Goal: Task Accomplishment & Management: Use online tool/utility

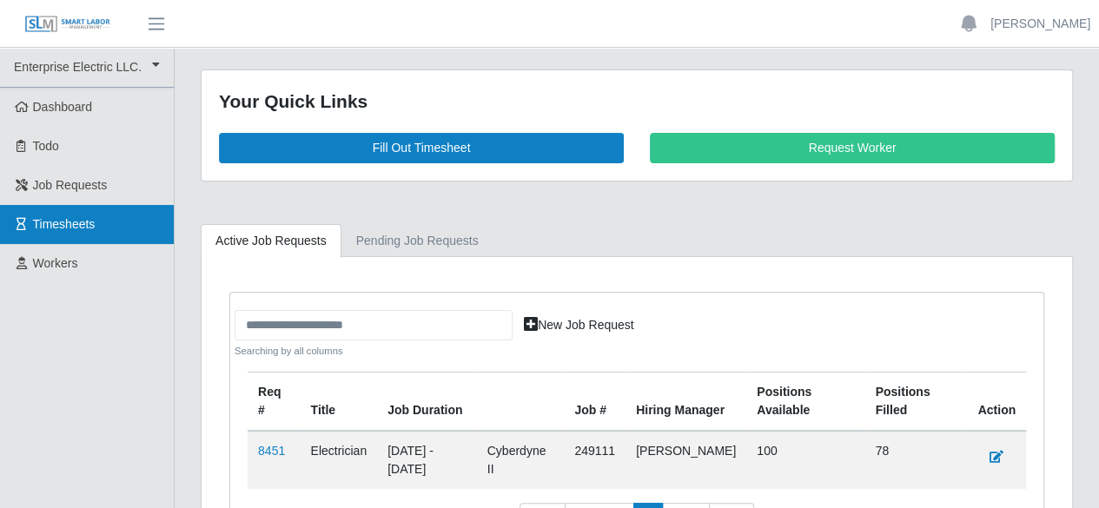
click at [53, 223] on span "Timesheets" at bounding box center [64, 224] width 63 height 14
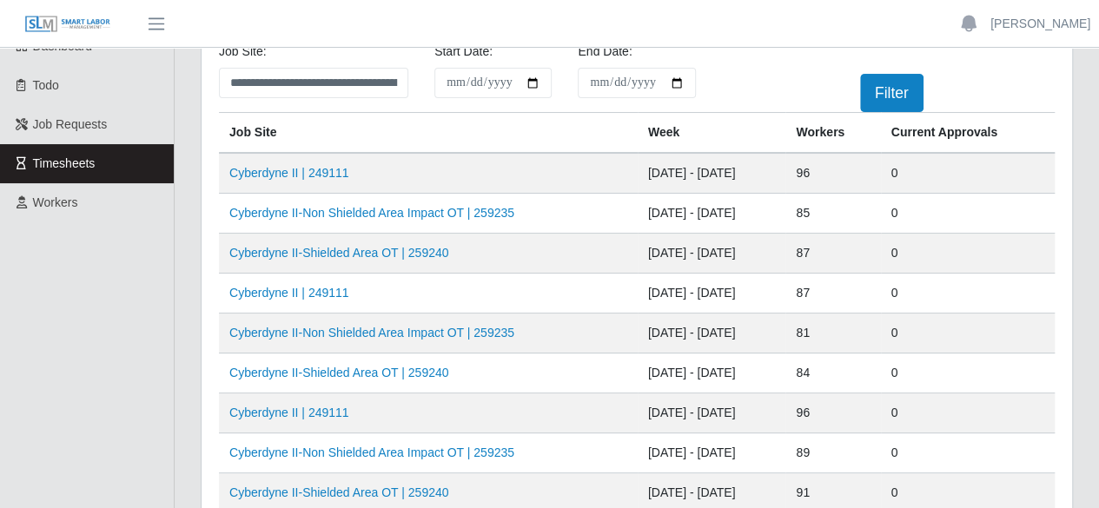
scroll to position [87, 0]
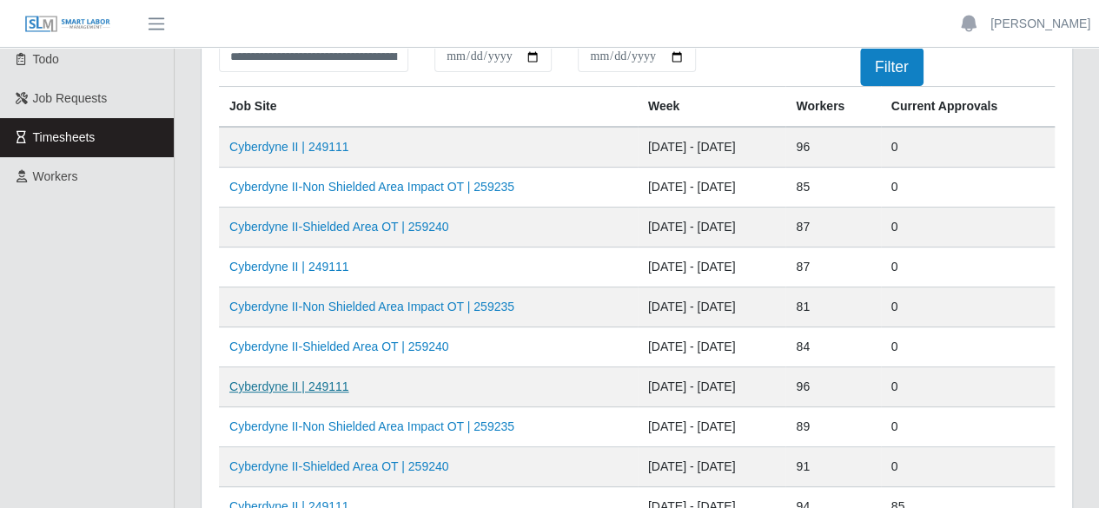
click at [292, 381] on link "Cyberdyne II | 249111" at bounding box center [289, 387] width 120 height 14
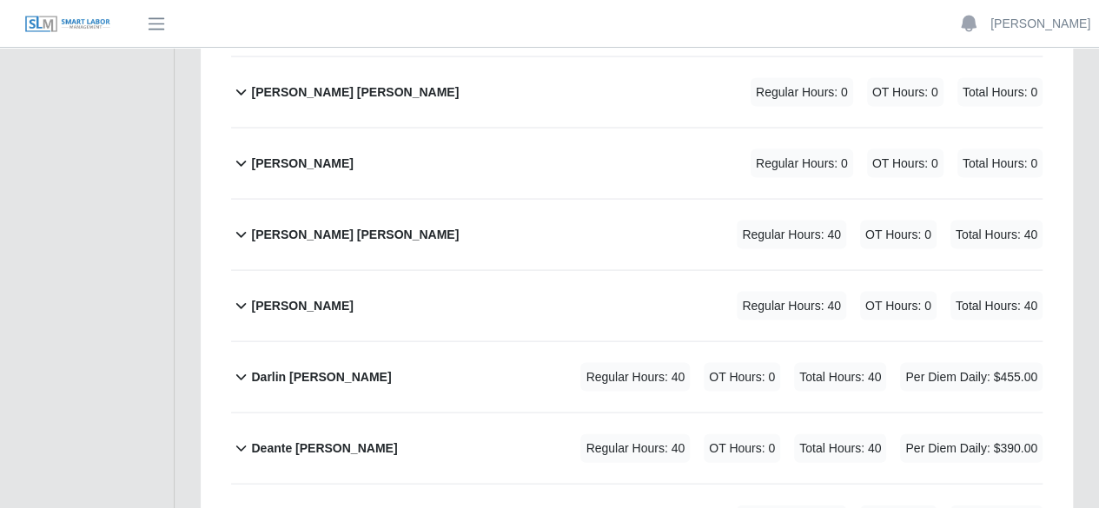
scroll to position [1737, 0]
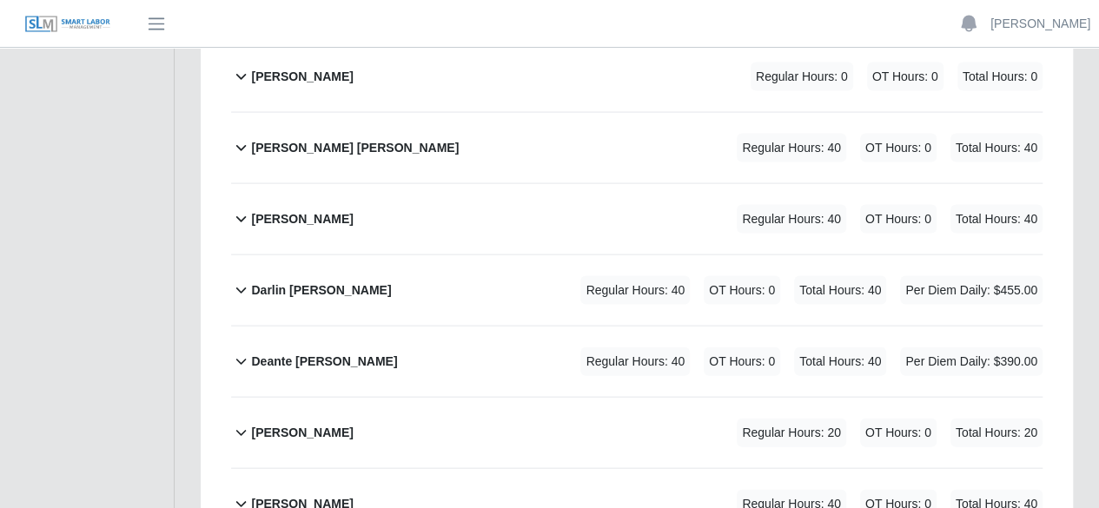
click at [241, 422] on icon at bounding box center [241, 432] width 20 height 21
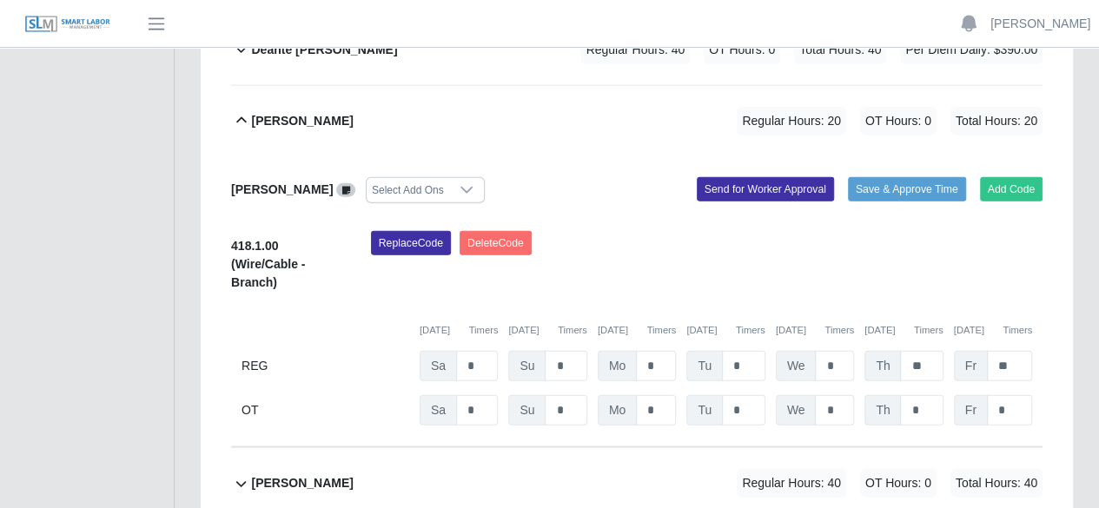
scroll to position [2085, 0]
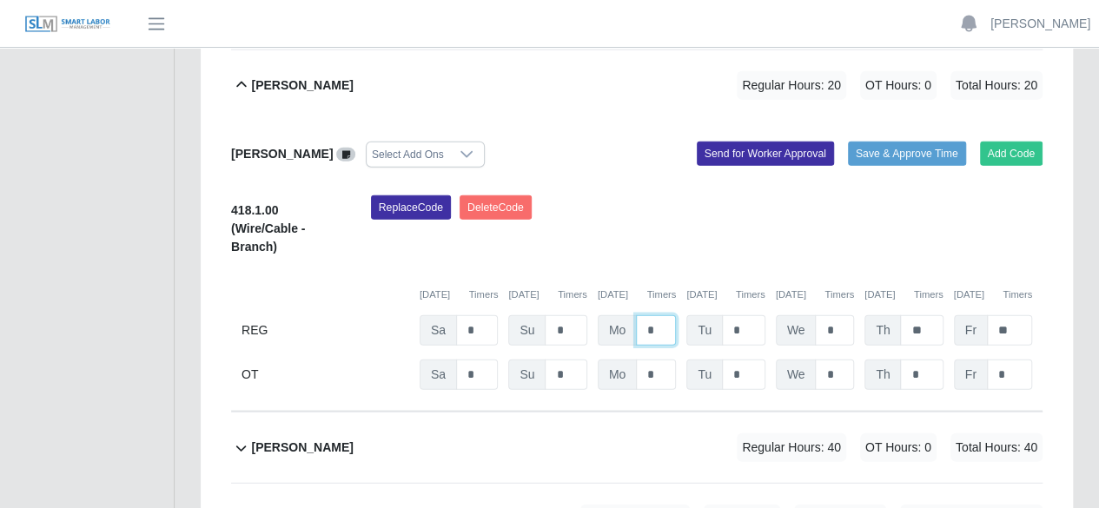
click at [660, 315] on input "*" at bounding box center [656, 330] width 40 height 30
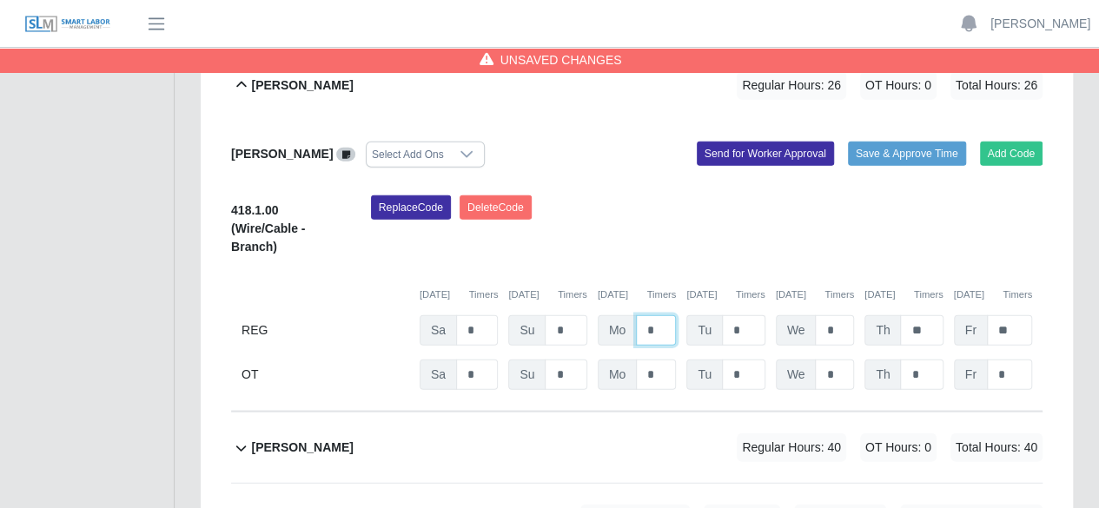
type input "*"
click at [753, 315] on input "*" at bounding box center [743, 330] width 43 height 30
type input "**"
click at [836, 315] on input "*" at bounding box center [834, 330] width 39 height 30
type input "**"
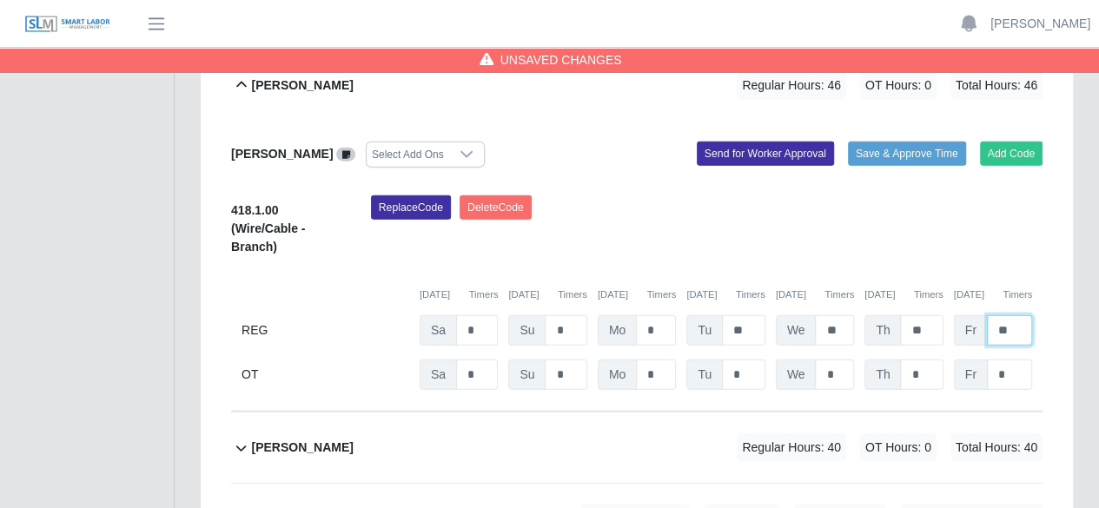
drag, startPoint x: 1013, startPoint y: 281, endPoint x: 980, endPoint y: 281, distance: 33.0
click at [980, 315] on div "Fr **" at bounding box center [993, 330] width 78 height 30
type input "*"
click at [886, 202] on div "Replace Code Delete Code" at bounding box center [706, 230] width 697 height 71
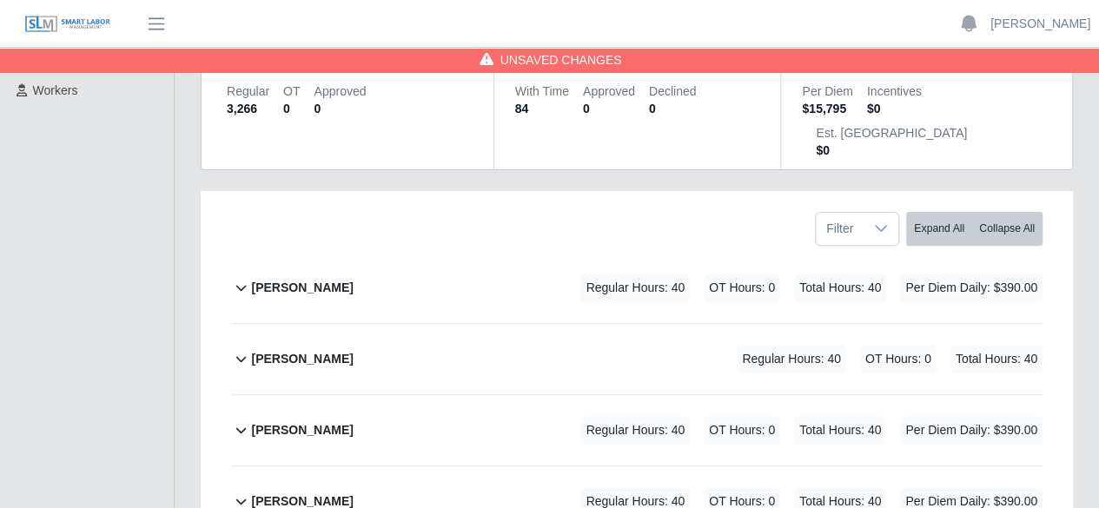
scroll to position [0, 0]
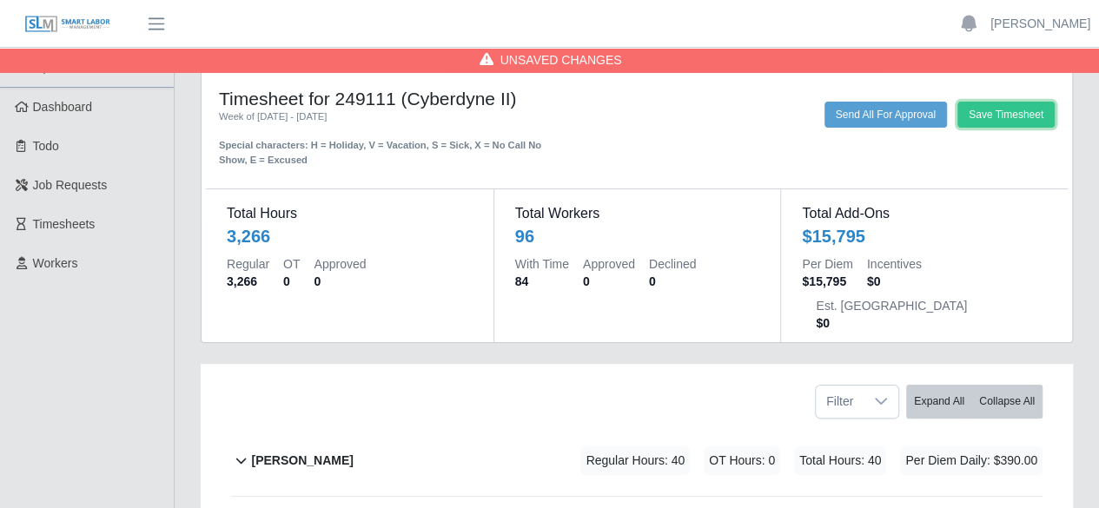
drag, startPoint x: 1002, startPoint y: 119, endPoint x: 789, endPoint y: 228, distance: 240.1
click at [1002, 118] on button "Save Timesheet" at bounding box center [1005, 115] width 97 height 26
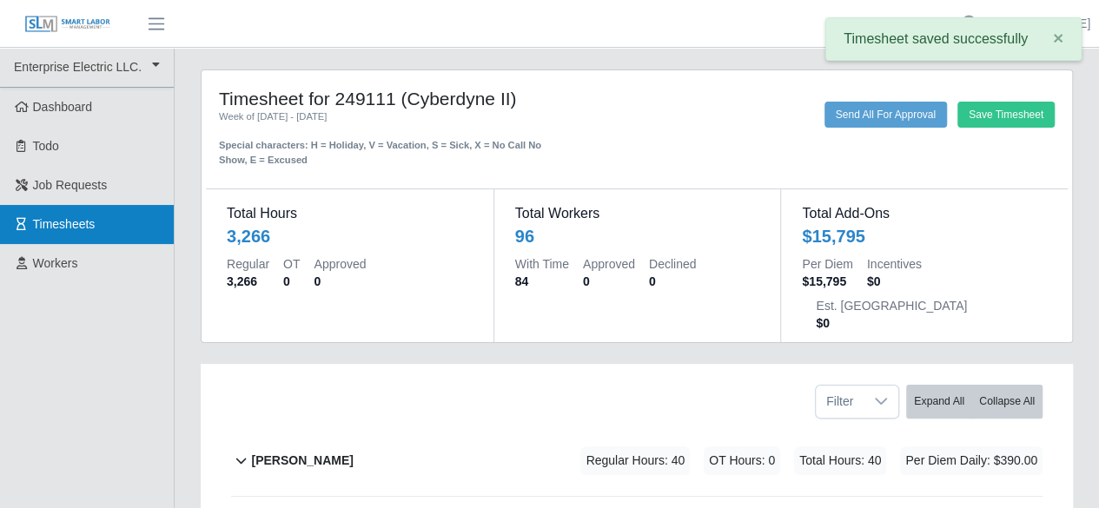
click at [69, 227] on span "Timesheets" at bounding box center [64, 224] width 63 height 14
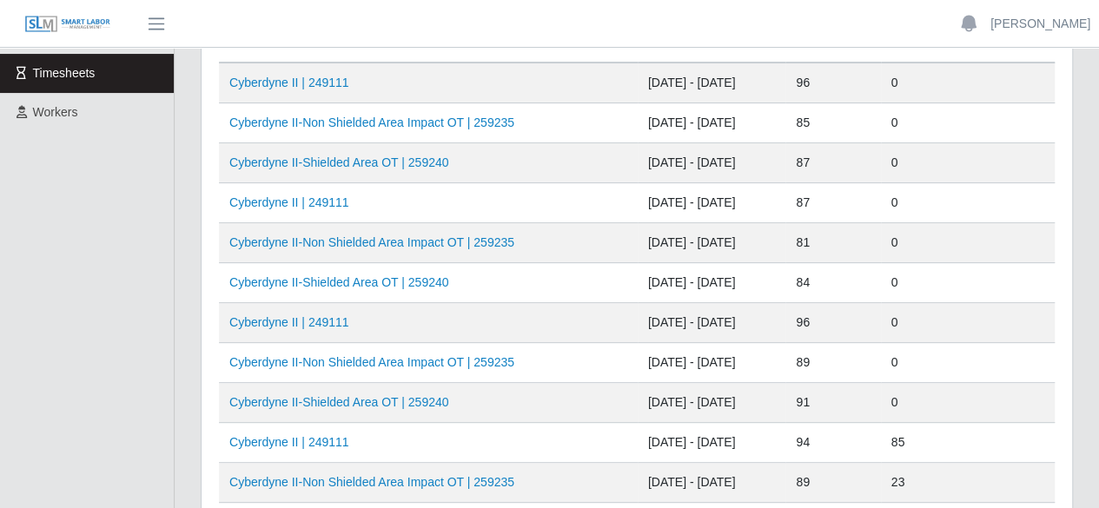
scroll to position [174, 0]
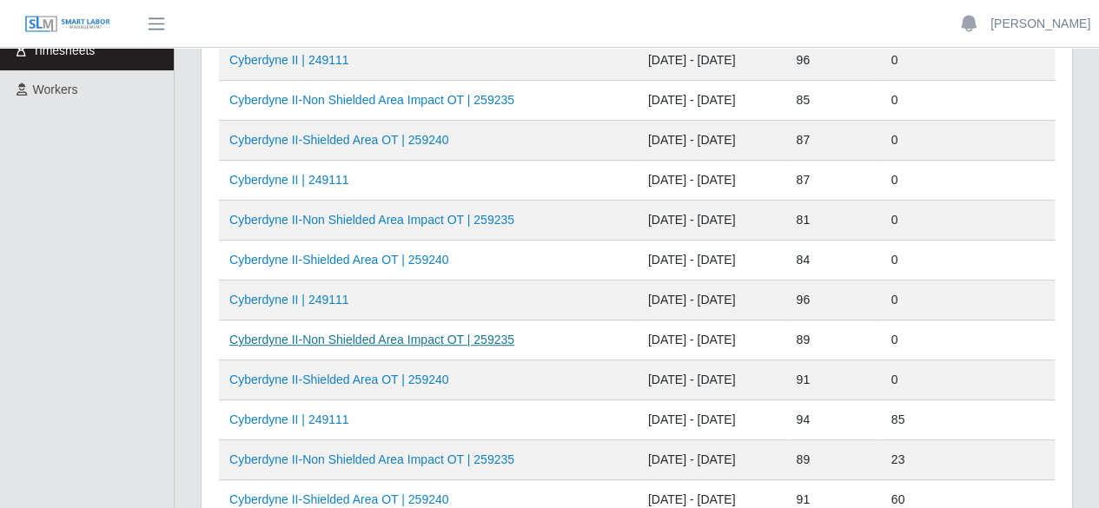
click at [382, 334] on link "Cyberdyne II-Non Shielded Area Impact OT | 259235" at bounding box center [371, 340] width 285 height 14
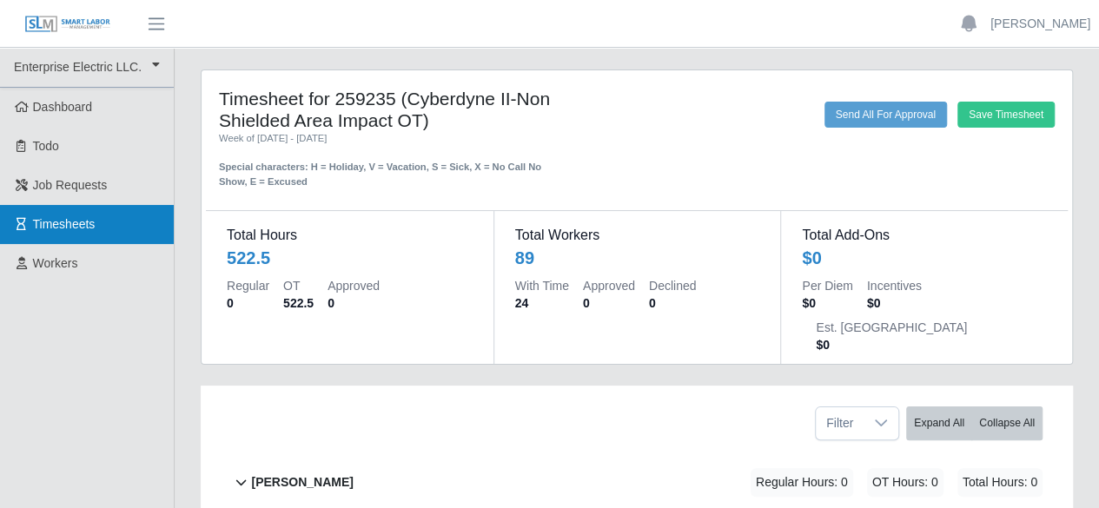
click at [76, 220] on span "Timesheets" at bounding box center [64, 224] width 63 height 14
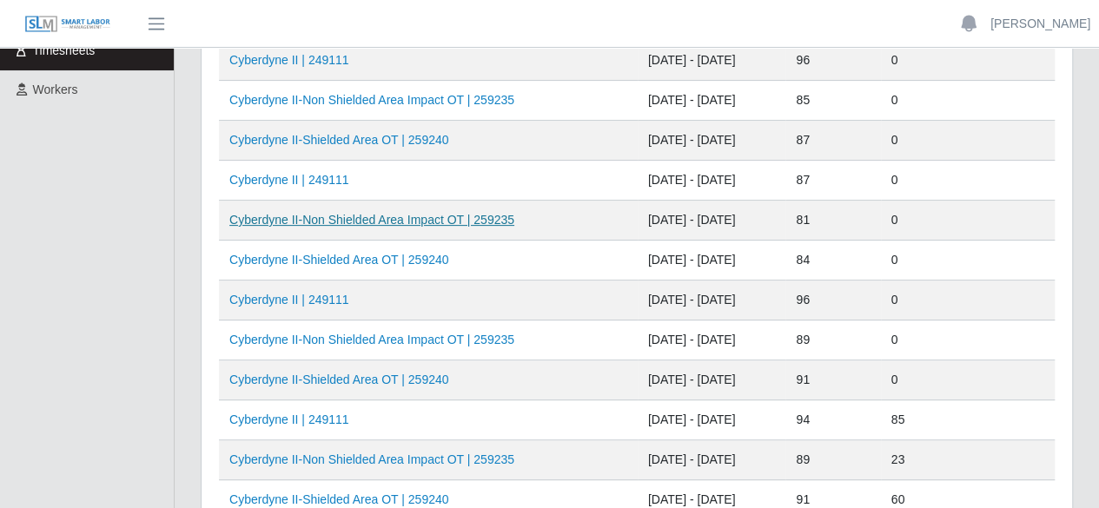
scroll to position [261, 0]
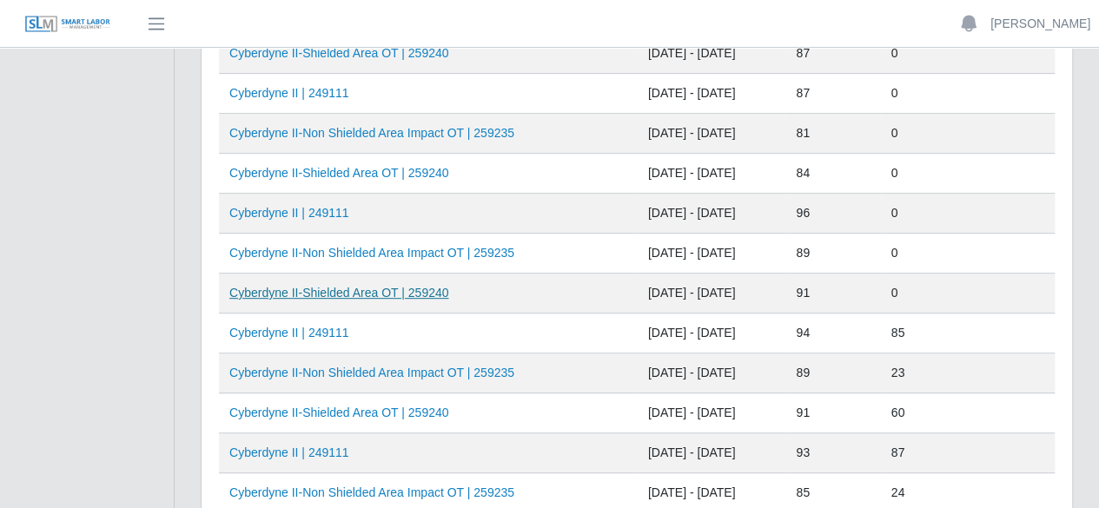
click at [347, 289] on link "Cyberdyne II-Shielded Area OT | 259240" at bounding box center [338, 293] width 219 height 14
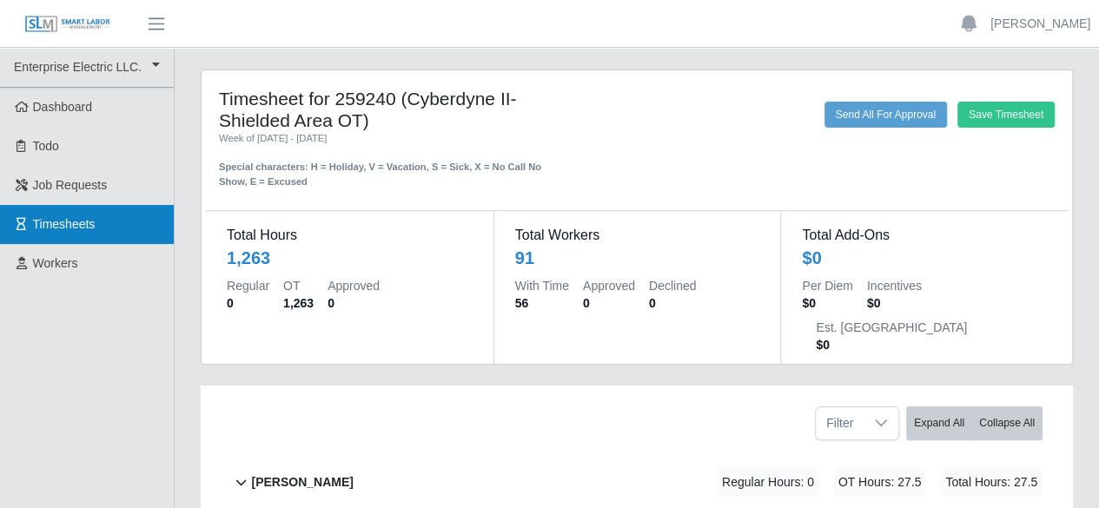
click at [66, 218] on span "Timesheets" at bounding box center [64, 224] width 63 height 14
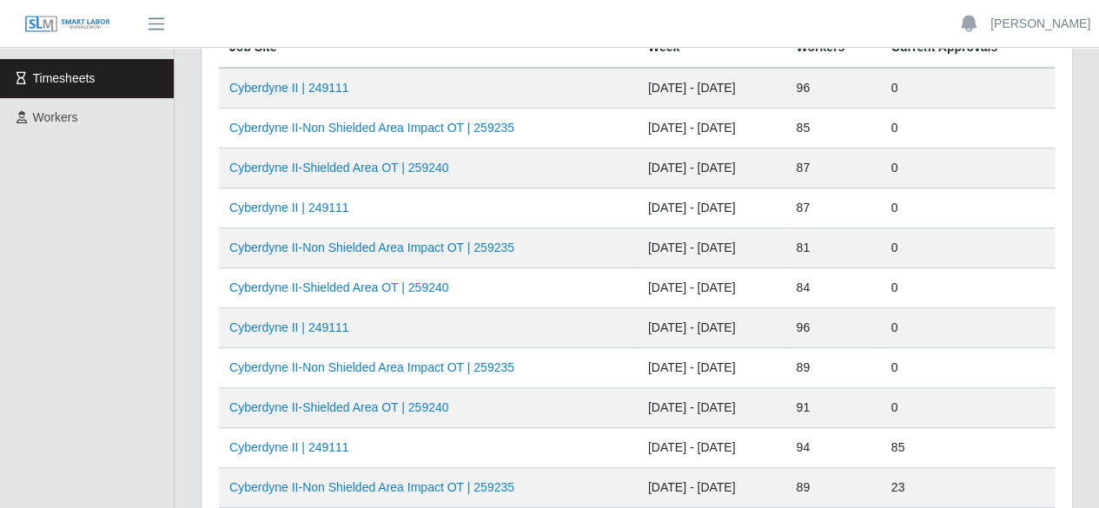
scroll to position [174, 0]
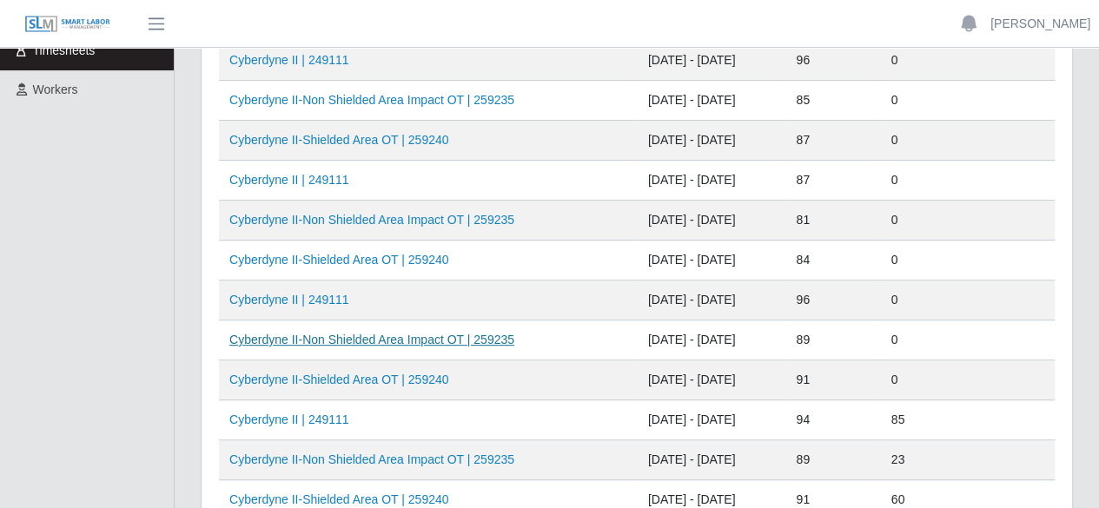
click at [367, 340] on link "Cyberdyne II-Non Shielded Area Impact OT | 259235" at bounding box center [371, 340] width 285 height 14
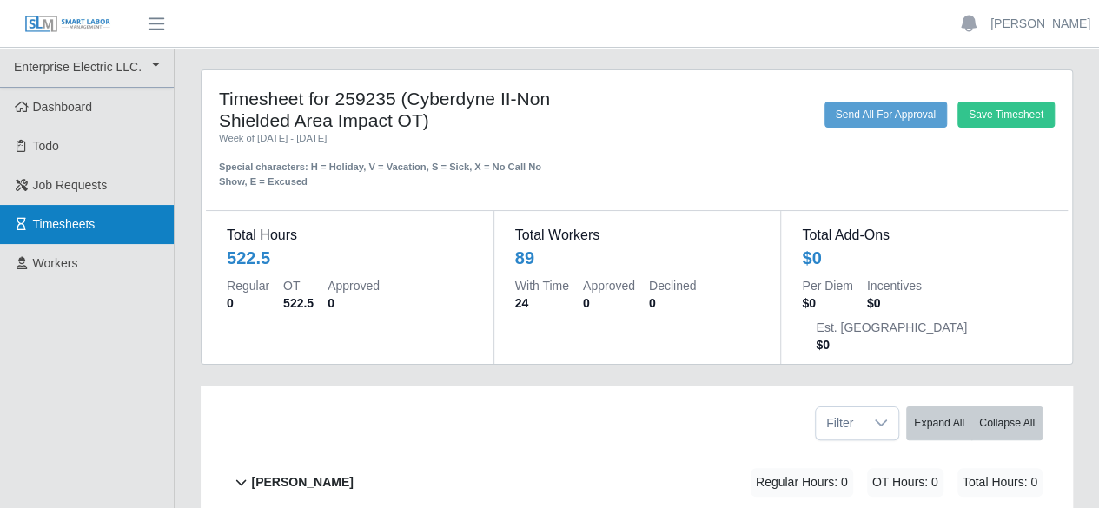
click at [56, 222] on span "Timesheets" at bounding box center [64, 224] width 63 height 14
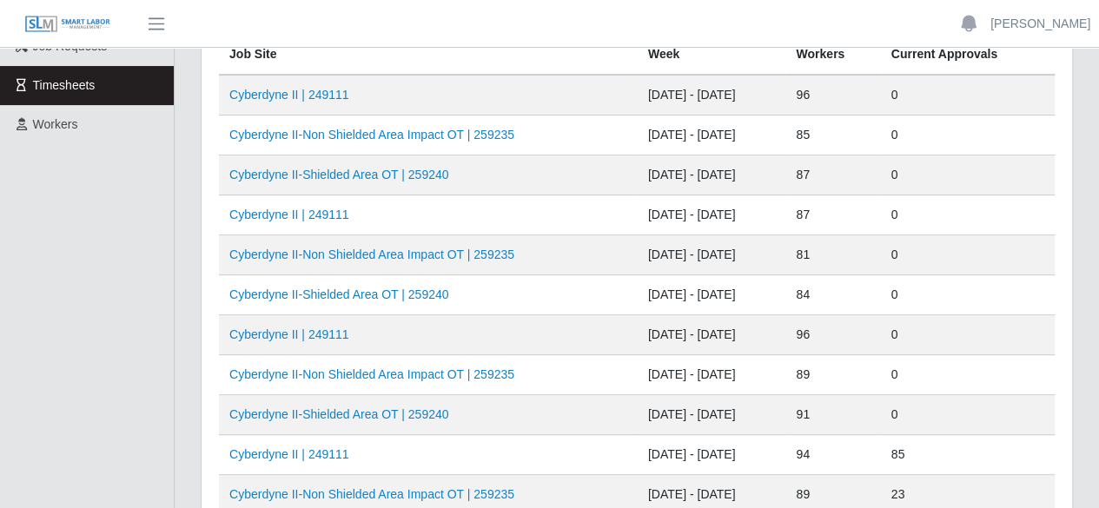
scroll to position [261, 0]
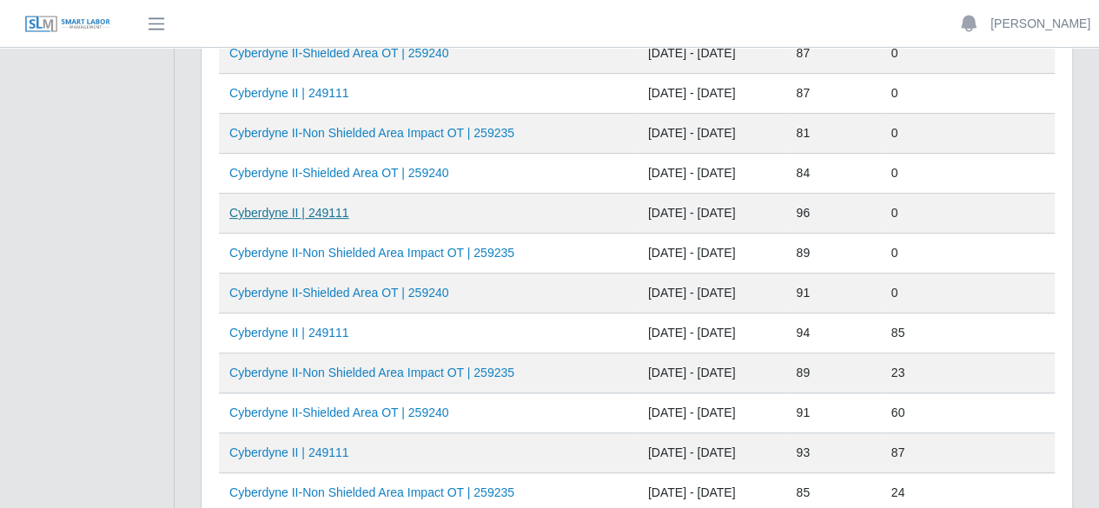
click at [311, 206] on link "Cyberdyne II | 249111" at bounding box center [289, 213] width 120 height 14
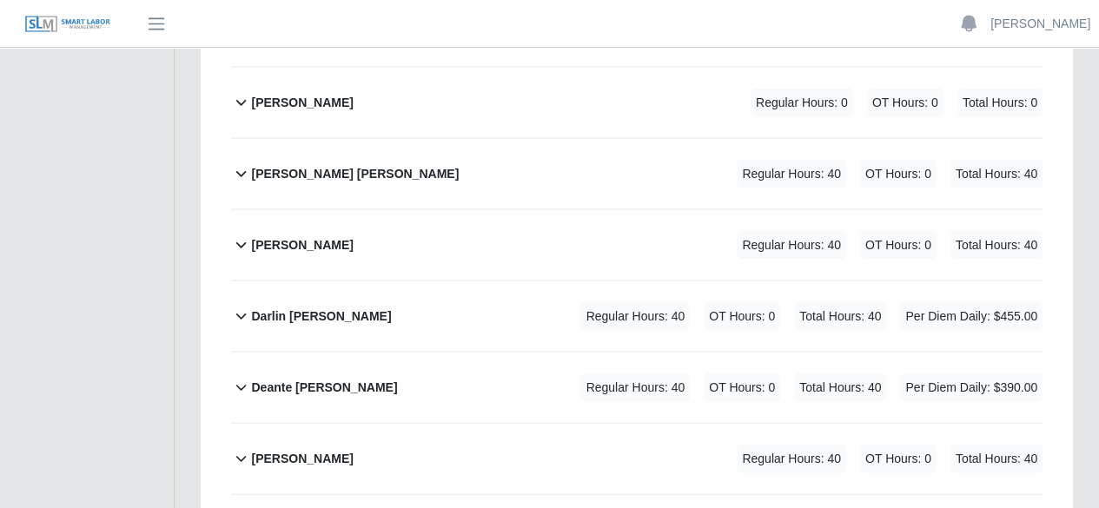
scroll to position [1737, 0]
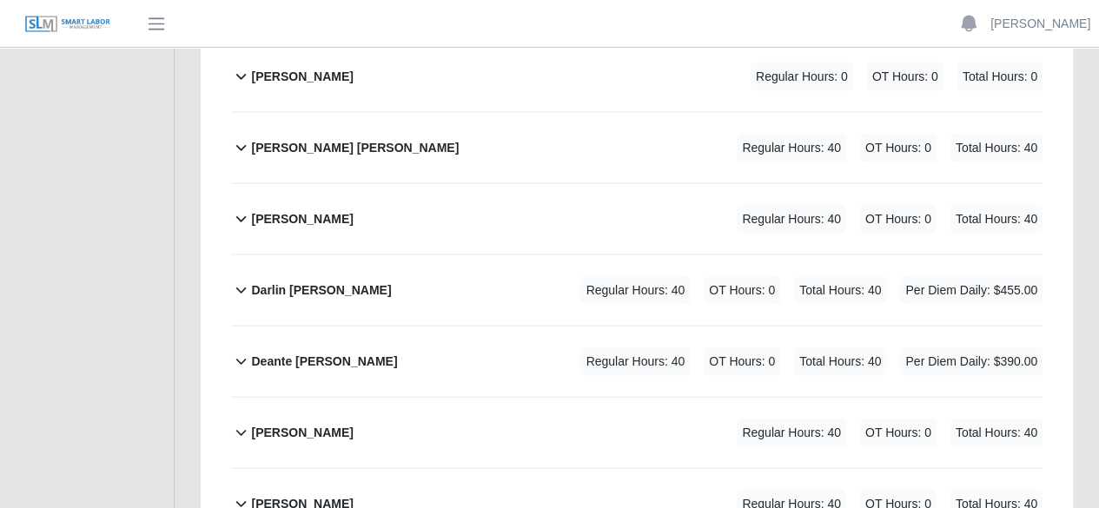
click at [244, 422] on icon at bounding box center [241, 432] width 20 height 21
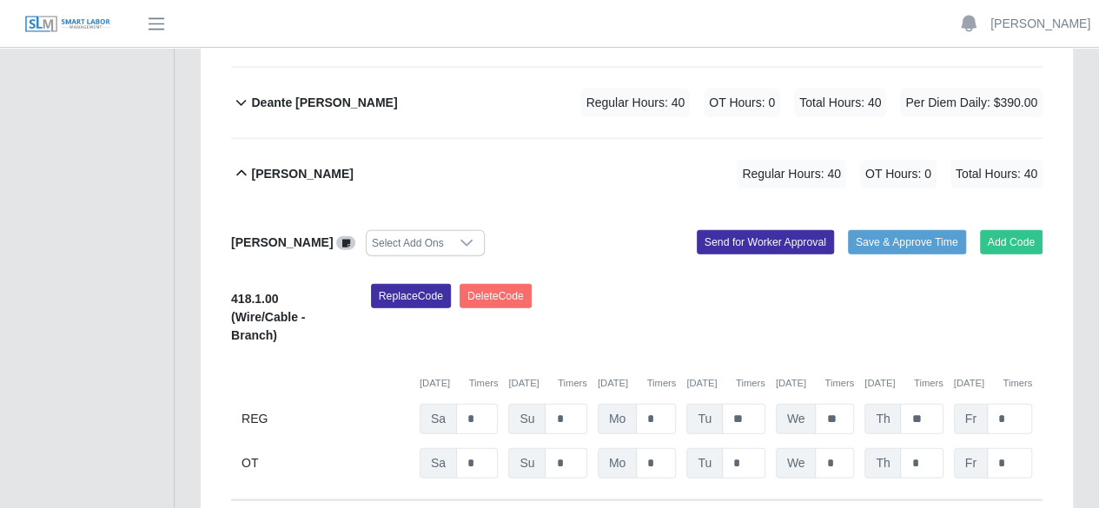
scroll to position [1998, 0]
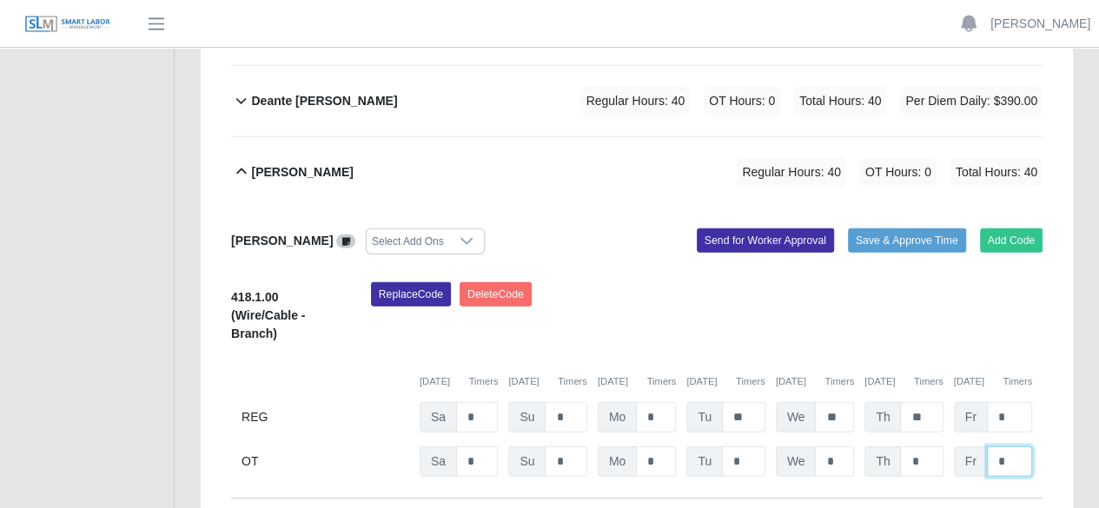
drag, startPoint x: 1009, startPoint y: 413, endPoint x: 991, endPoint y: 415, distance: 18.4
click at [991, 446] on input "*" at bounding box center [1009, 461] width 45 height 30
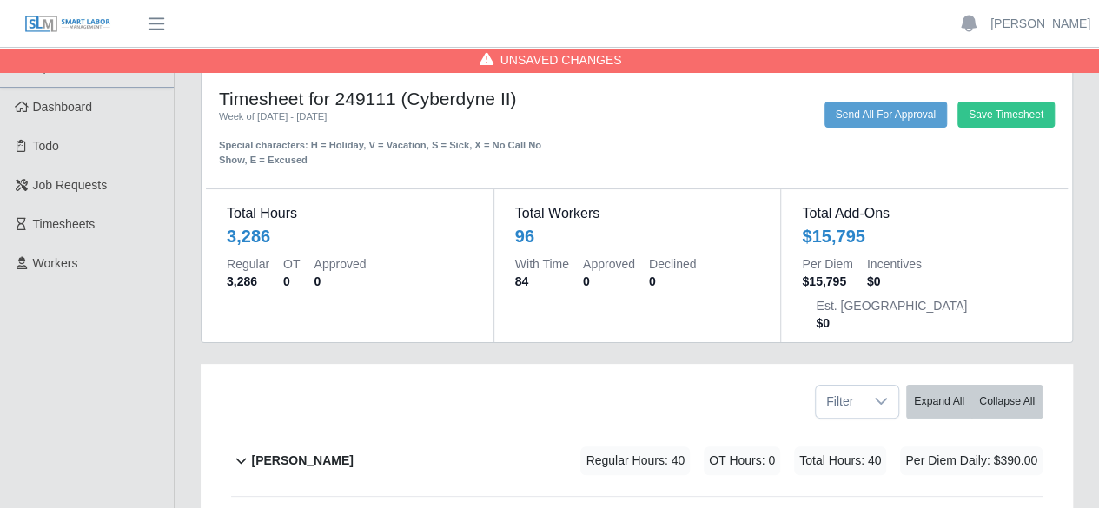
scroll to position [0, 0]
type input "*"
click at [1013, 119] on button "Save Timesheet" at bounding box center [1005, 115] width 97 height 26
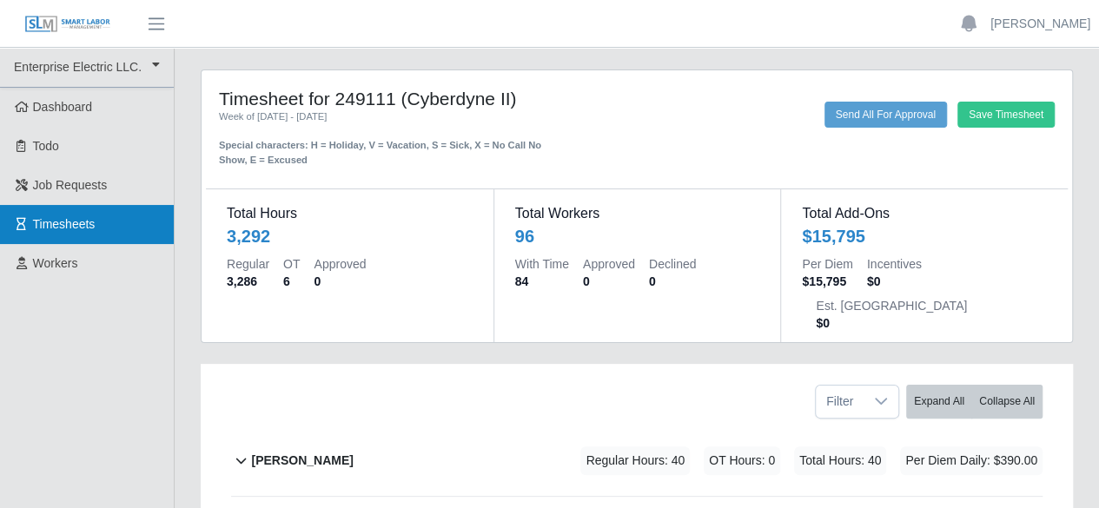
click at [52, 221] on span "Timesheets" at bounding box center [64, 224] width 63 height 14
